Goal: Information Seeking & Learning: Understand process/instructions

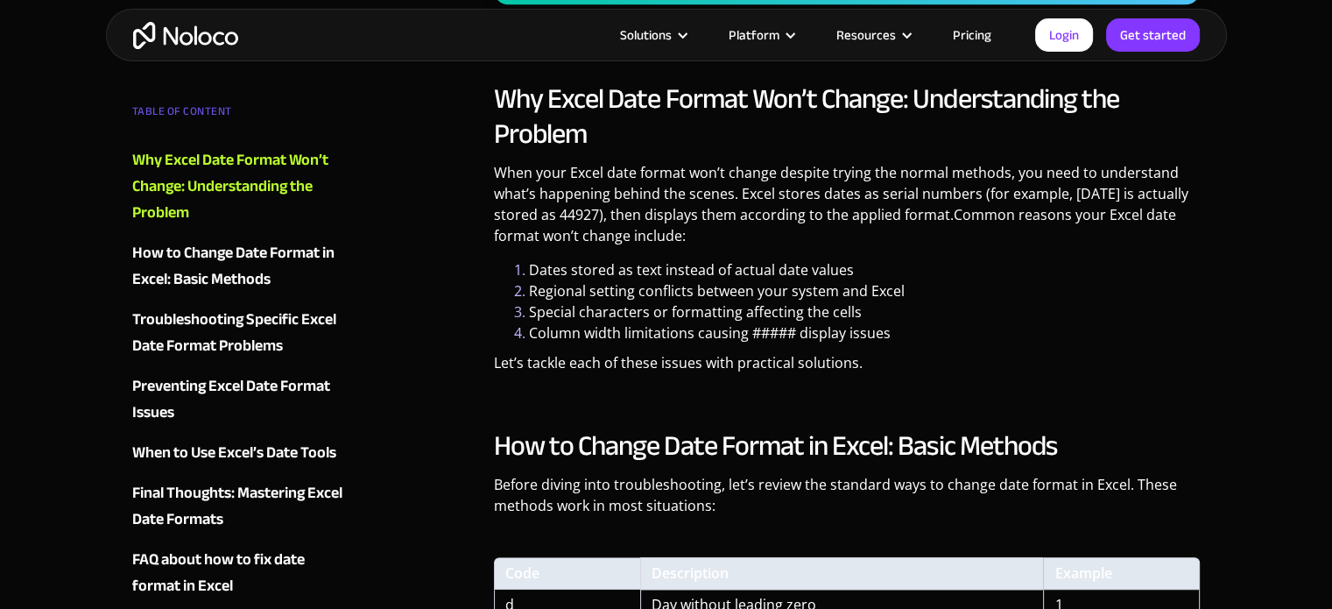
scroll to position [1175, 0]
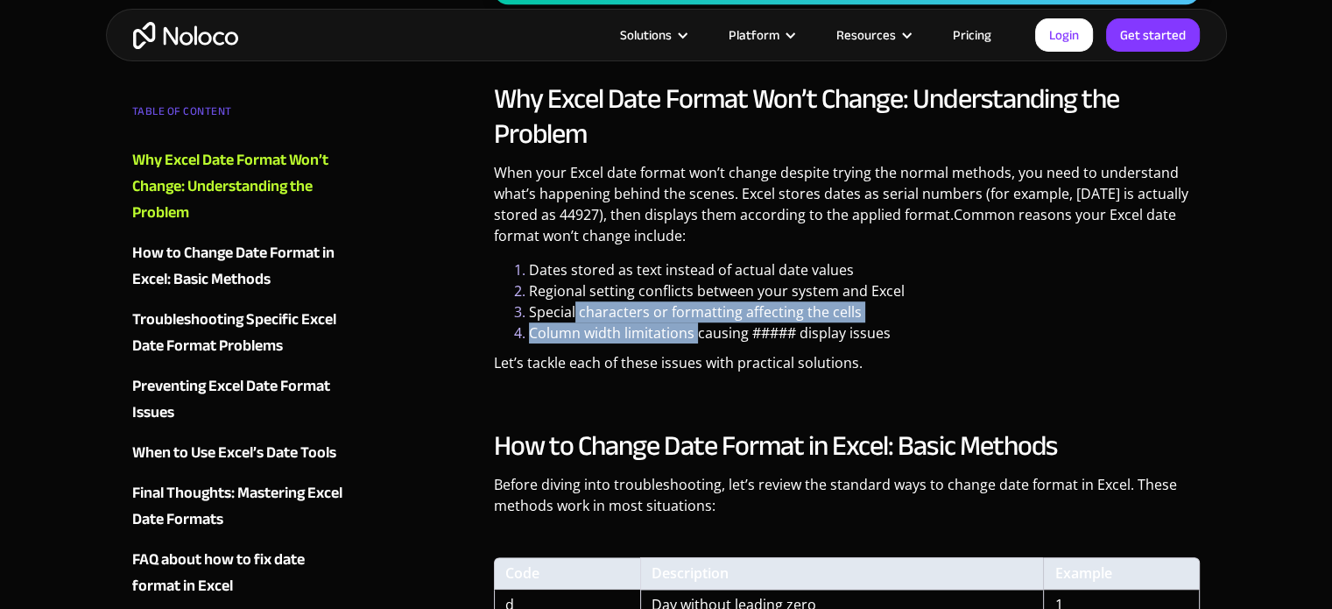
drag, startPoint x: 574, startPoint y: 314, endPoint x: 698, endPoint y: 335, distance: 125.2
click at [698, 335] on ol "Dates stored as text instead of actual date values Regional setting conflicts b…" at bounding box center [847, 301] width 707 height 84
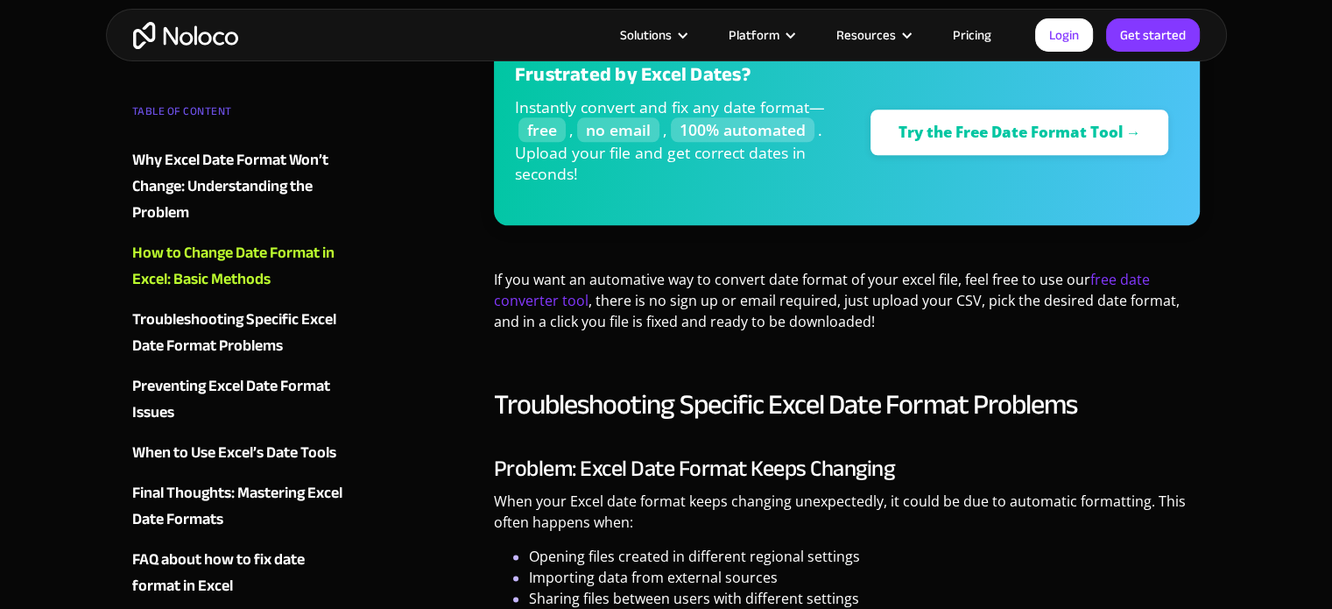
scroll to position [2167, 0]
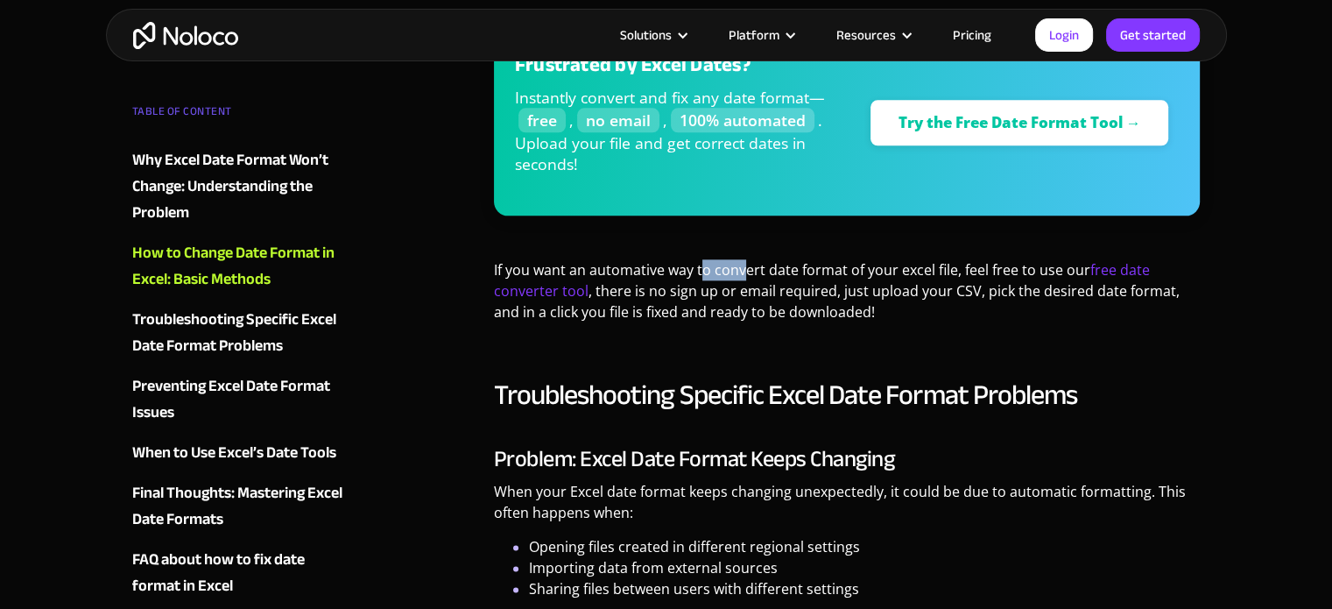
drag, startPoint x: 701, startPoint y: 267, endPoint x: 745, endPoint y: 275, distance: 45.3
click at [745, 275] on p "If you want an automative way to convert date format of your excel file, feel f…" at bounding box center [847, 297] width 707 height 76
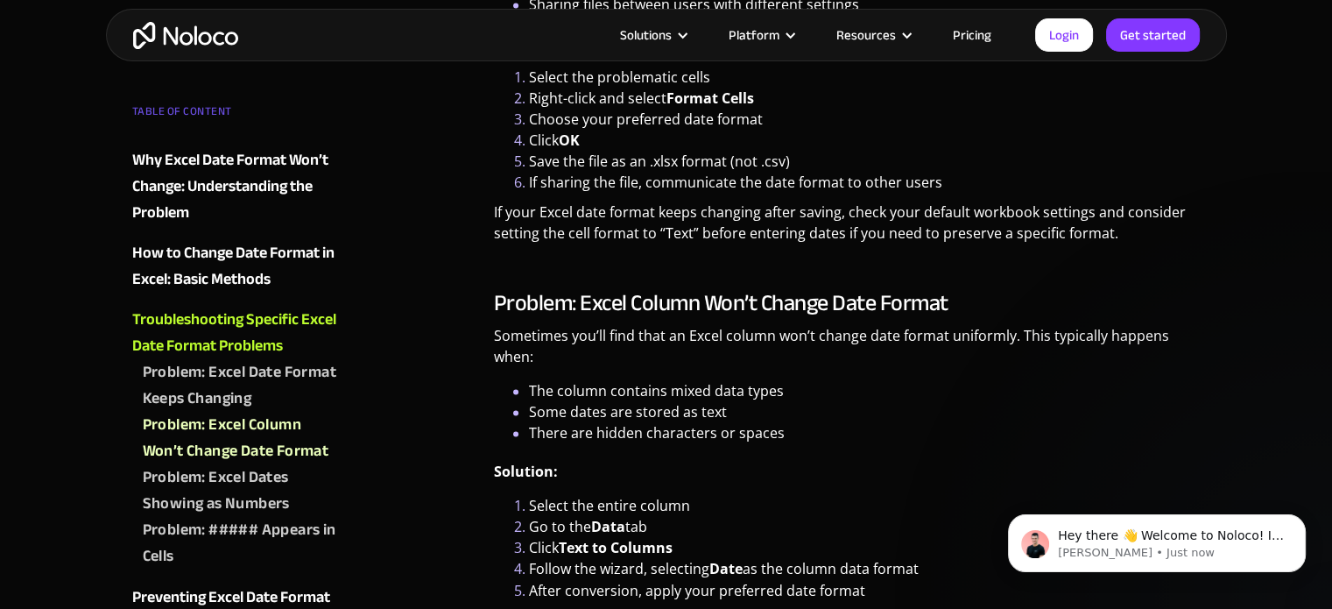
scroll to position [0, 0]
click at [812, 391] on li "The column contains mixed data types" at bounding box center [865, 390] width 672 height 21
click at [855, 391] on li "The column contains mixed data types" at bounding box center [865, 390] width 672 height 21
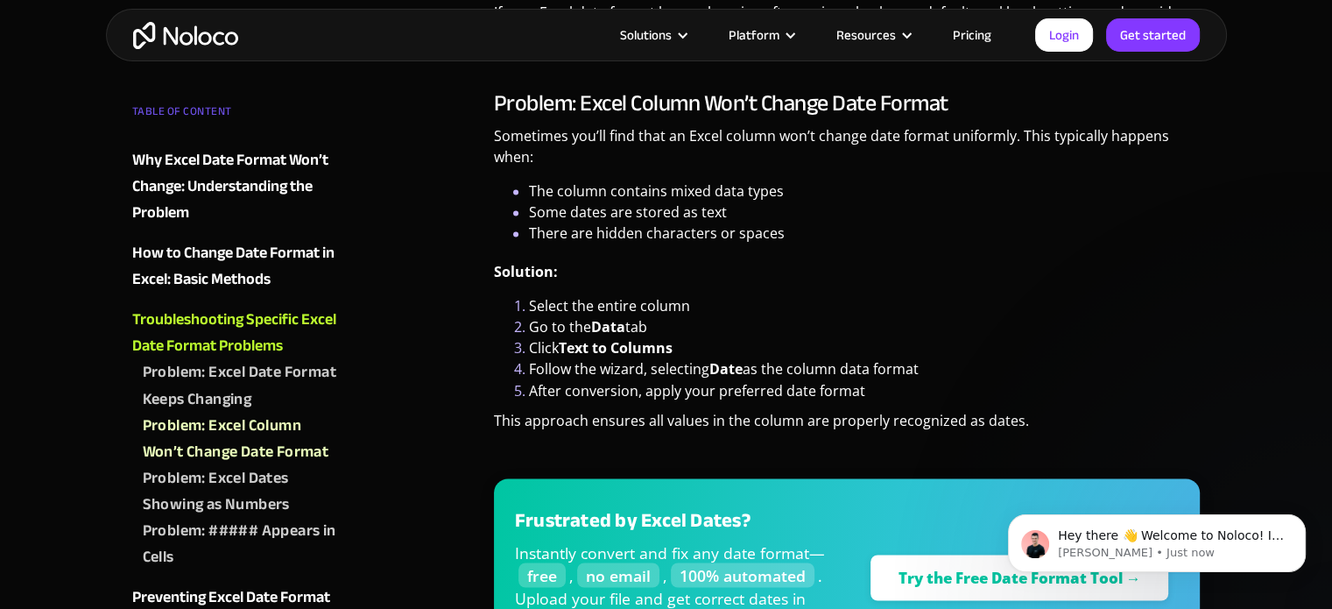
scroll to position [2955, 0]
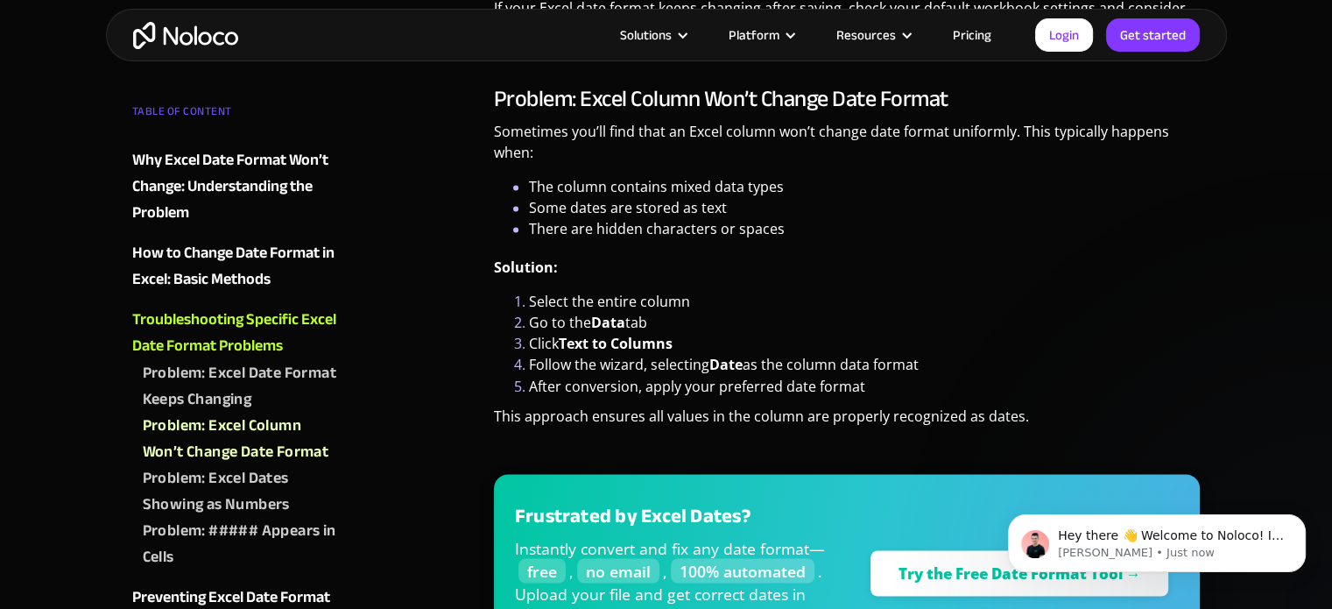
drag, startPoint x: 776, startPoint y: 366, endPoint x: 927, endPoint y: 359, distance: 151.6
click at [927, 359] on li "Follow the wizard, selecting Date as the column data format" at bounding box center [865, 364] width 672 height 21
